Goal: Task Accomplishment & Management: Manage account settings

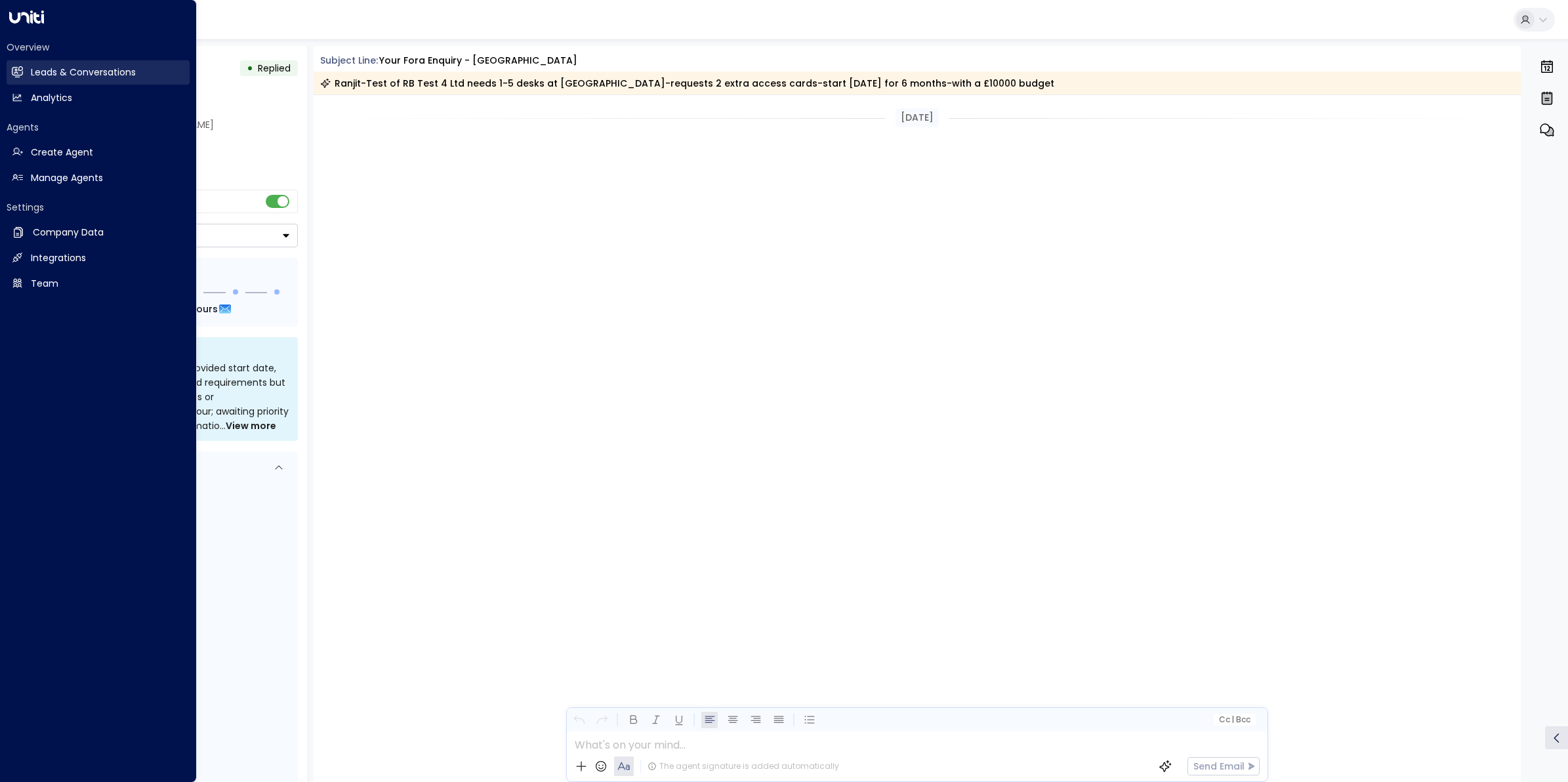
scroll to position [1421, 0]
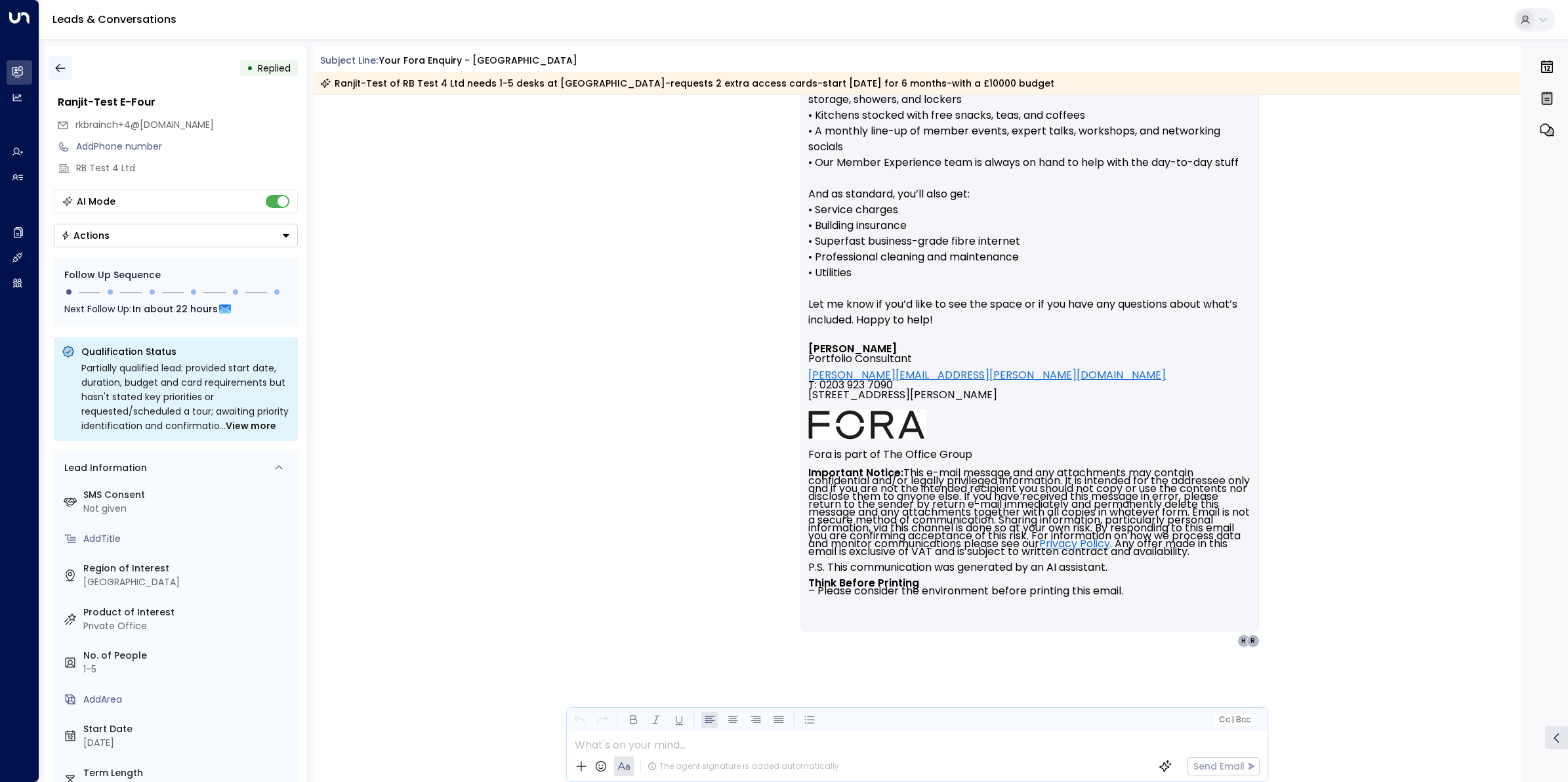
click at [54, 63] on icon "button" at bounding box center [60, 68] width 13 height 13
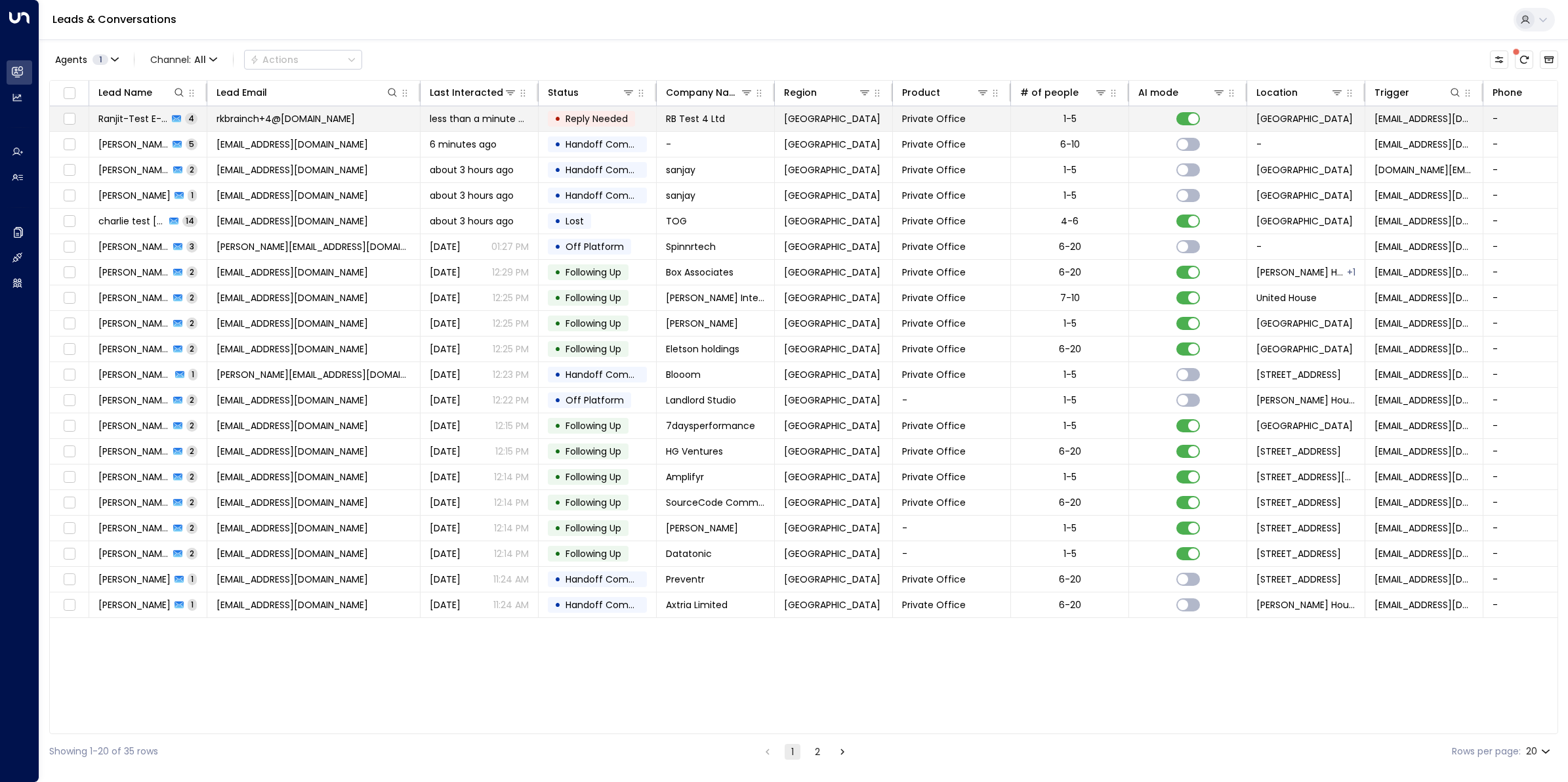
click at [270, 112] on span "rkbrainch+4@live.co.uk" at bounding box center [285, 119] width 139 height 13
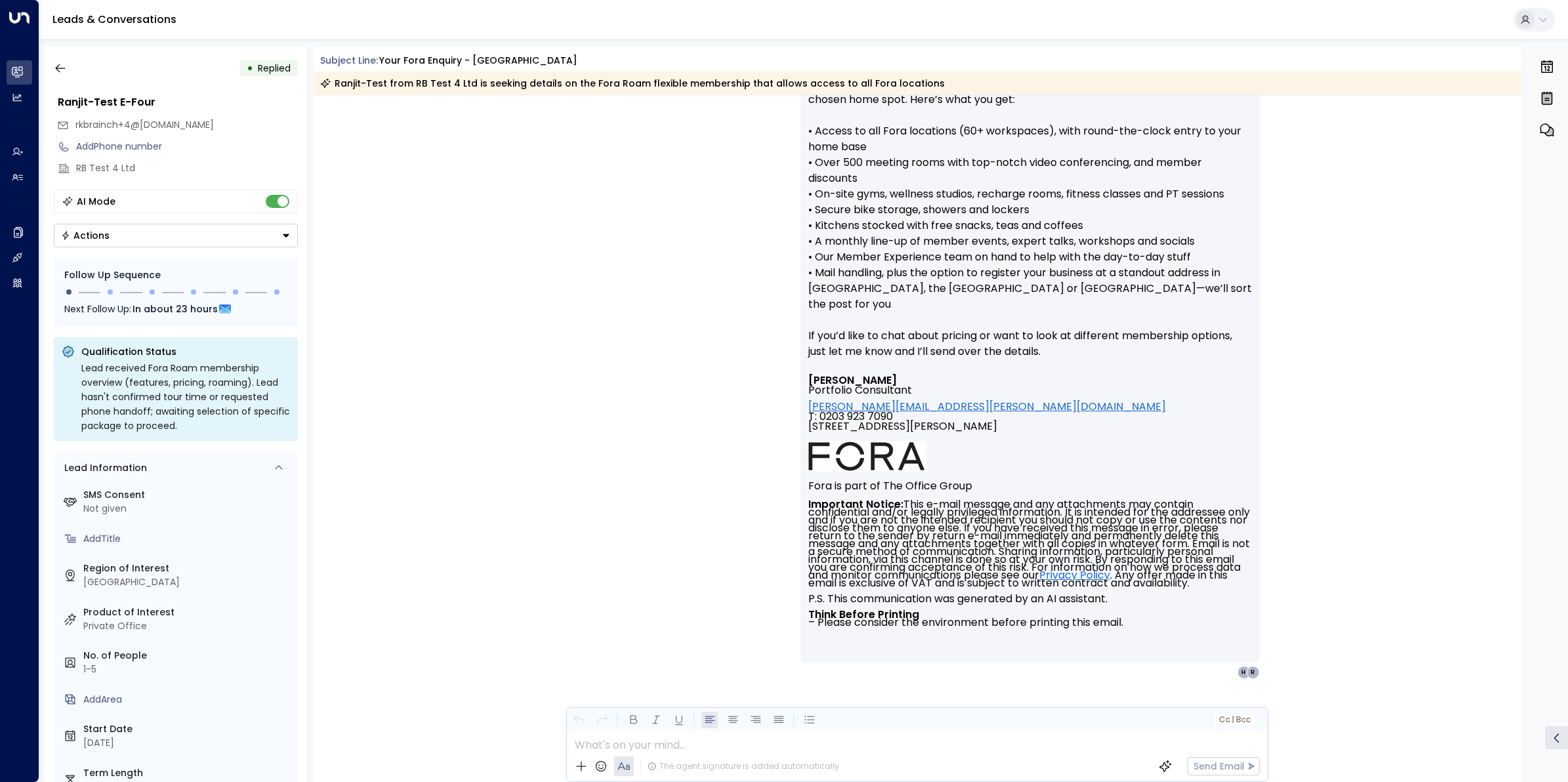
scroll to position [2185, 0]
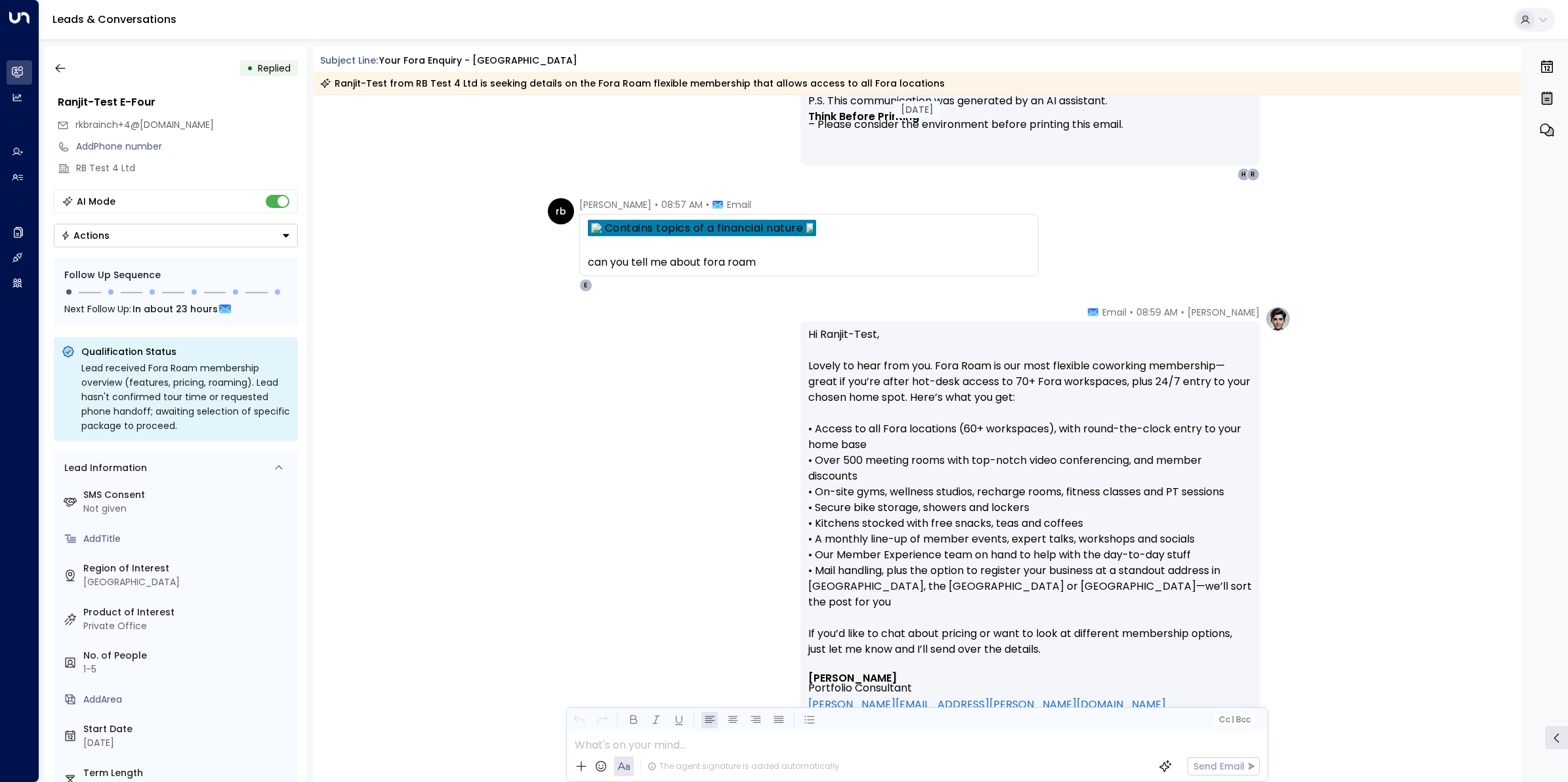
scroll to position [2066, 0]
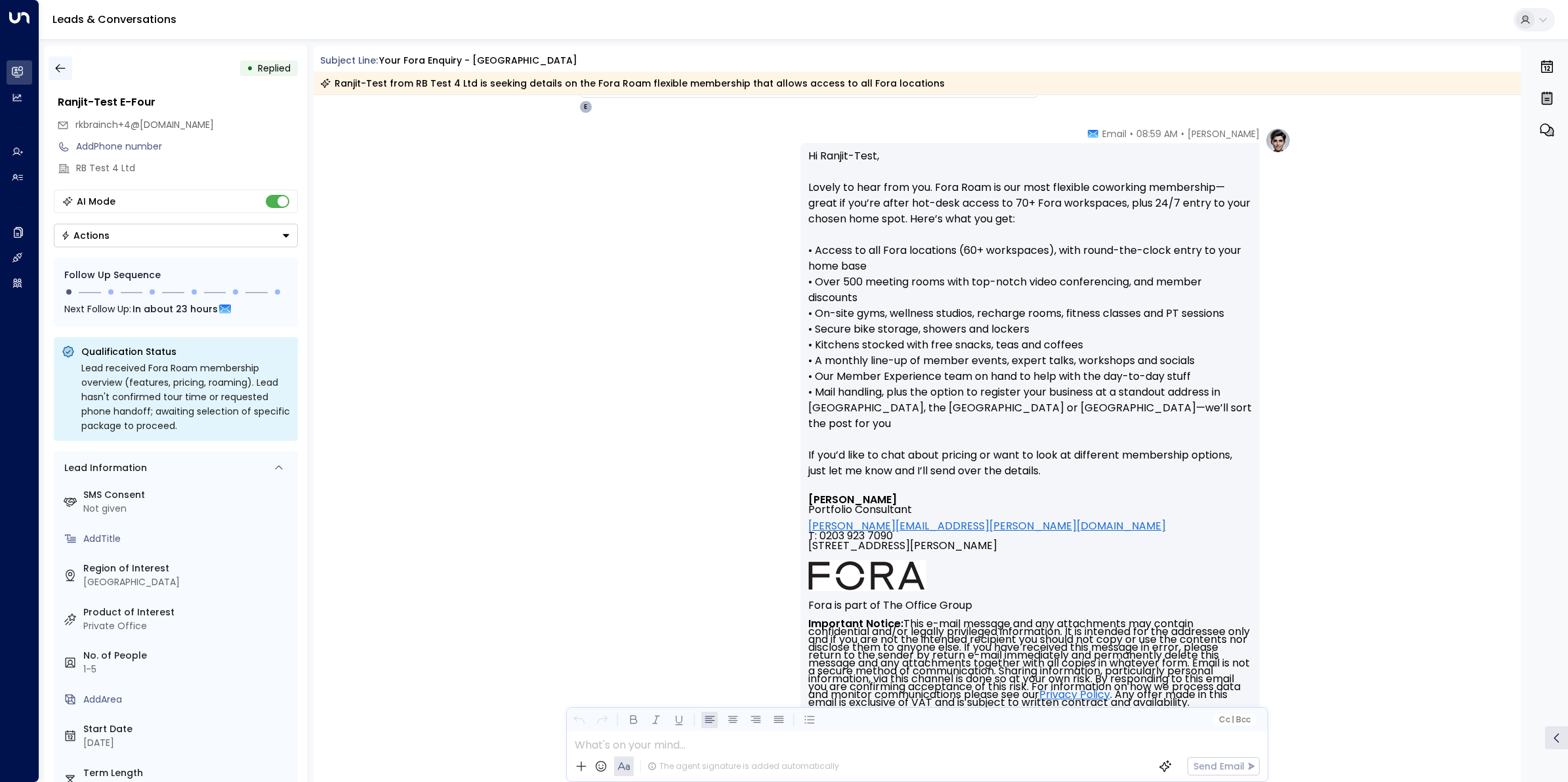
click at [66, 73] on icon "button" at bounding box center [60, 68] width 13 height 13
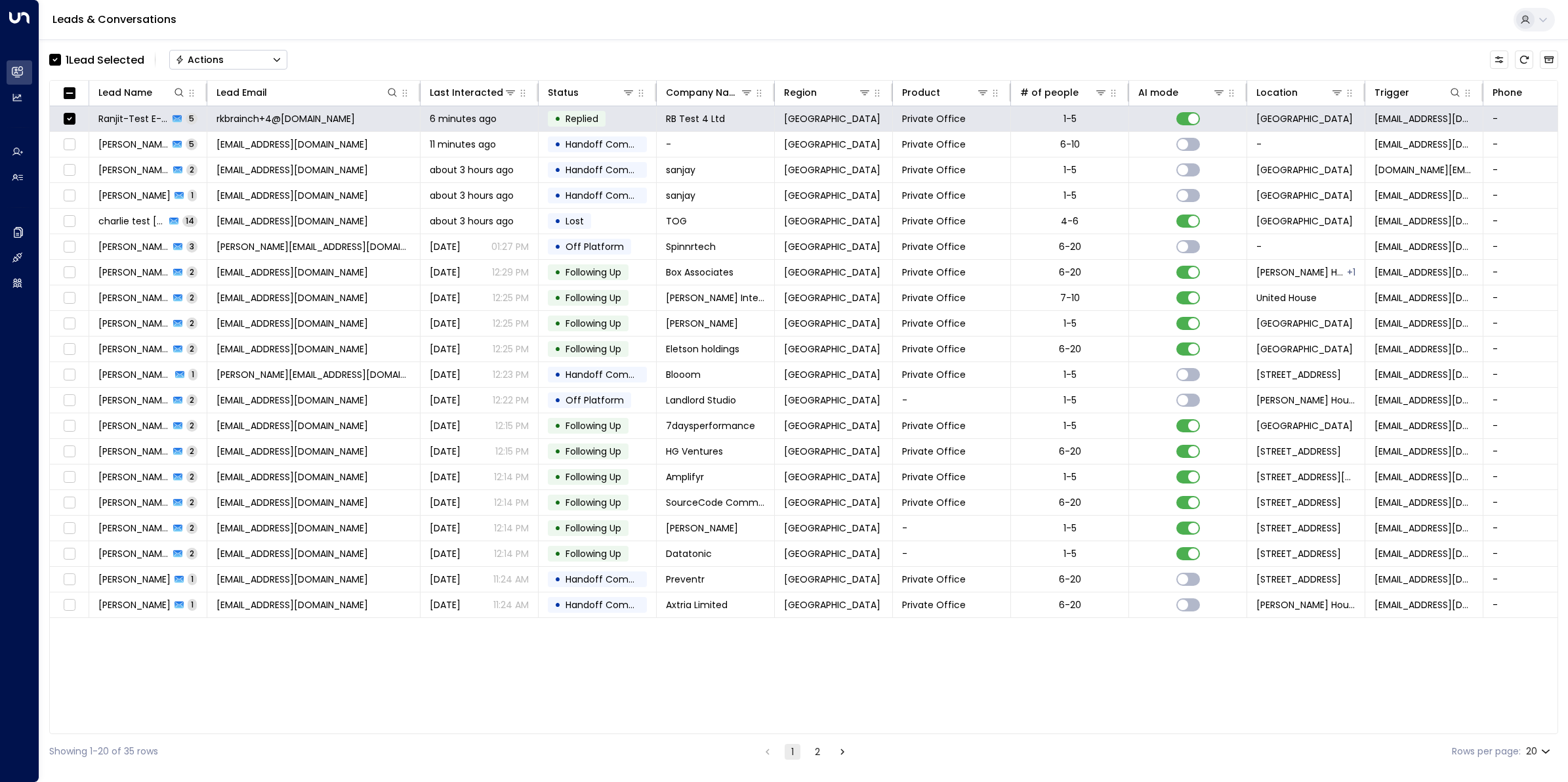
click at [241, 60] on button "Actions" at bounding box center [228, 60] width 118 height 20
click at [243, 144] on li "Archive Lead" at bounding box center [228, 146] width 117 height 22
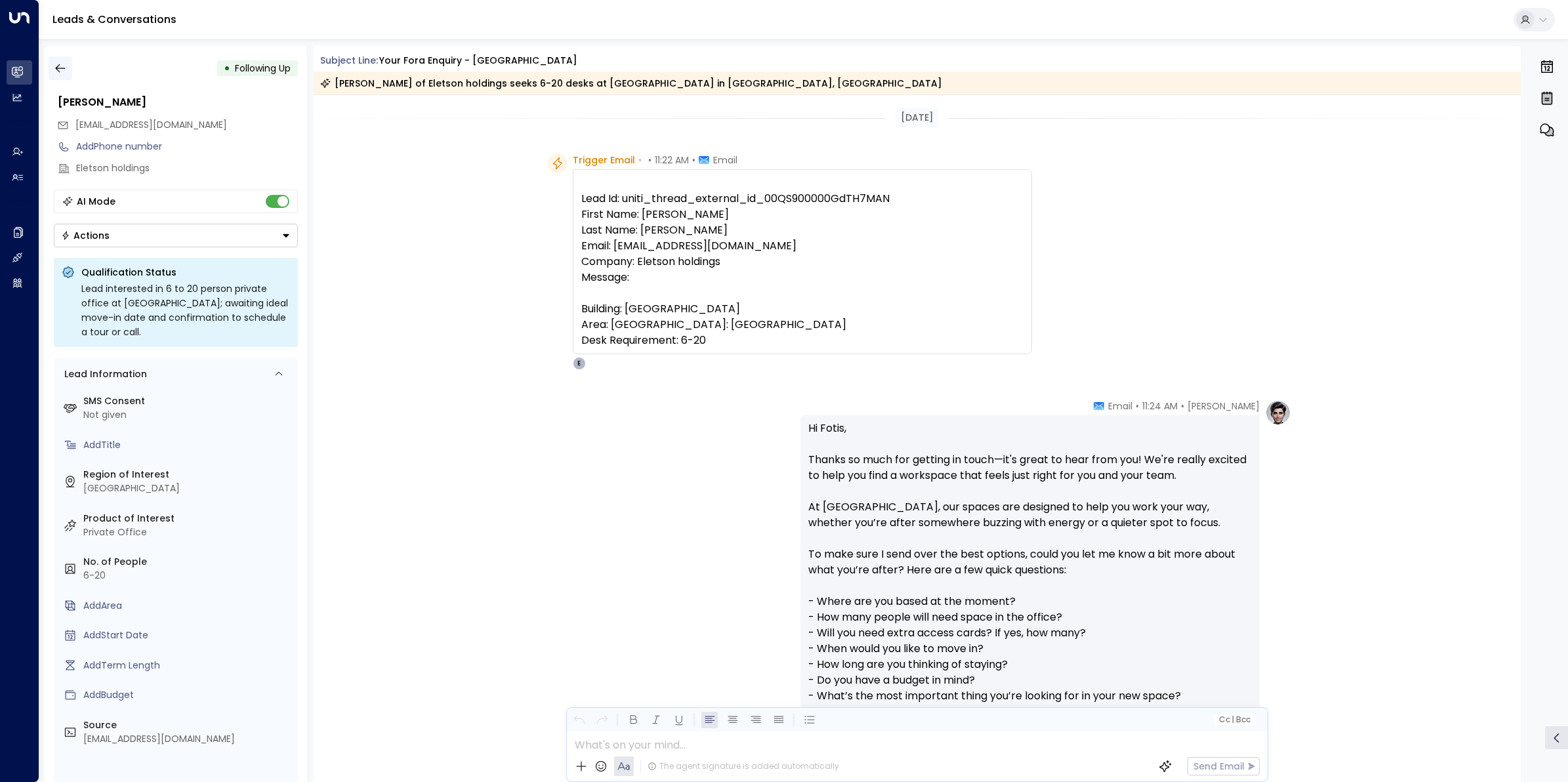
click at [59, 70] on icon "button" at bounding box center [60, 68] width 13 height 13
